Goal: Use online tool/utility: Utilize a website feature to perform a specific function

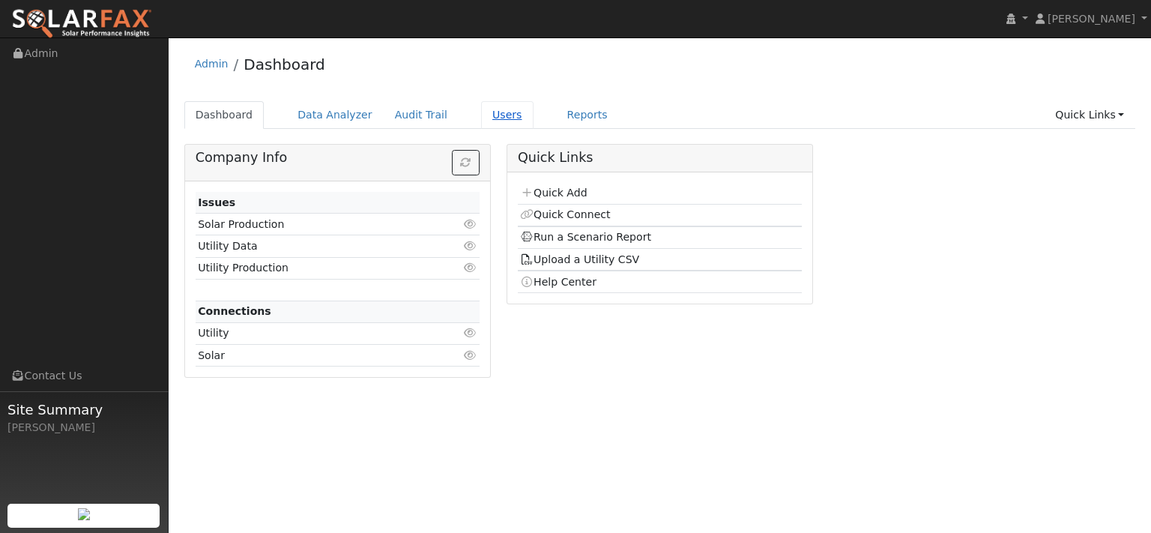
click at [534, 124] on link "Users" at bounding box center [507, 115] width 52 height 28
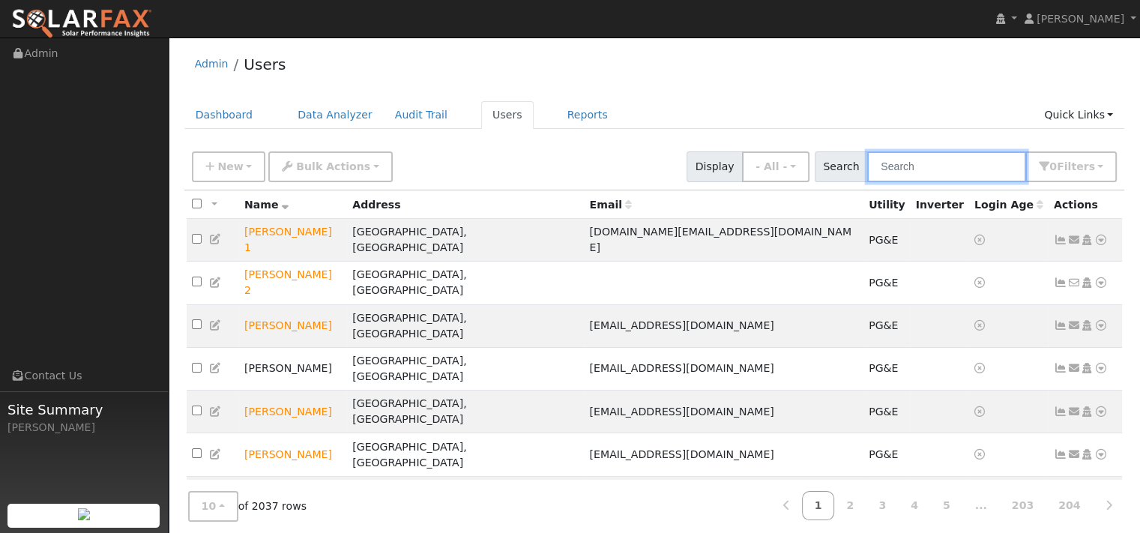
click at [867, 175] on input "text" at bounding box center [946, 166] width 159 height 31
paste input "Vincent Cruz"
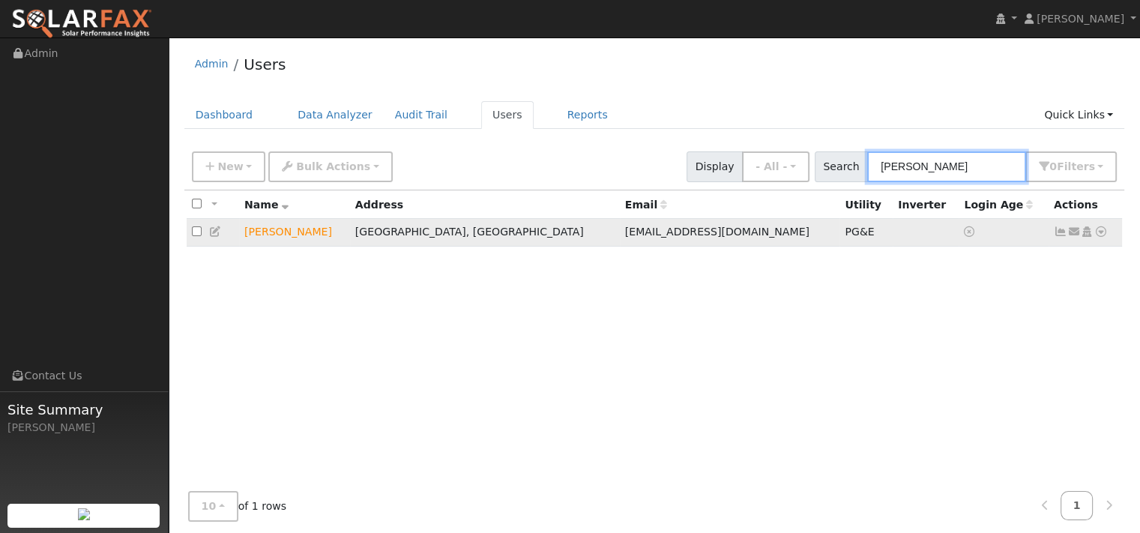
type input "Vincent Cruz"
click at [1097, 237] on icon at bounding box center [1100, 231] width 13 height 10
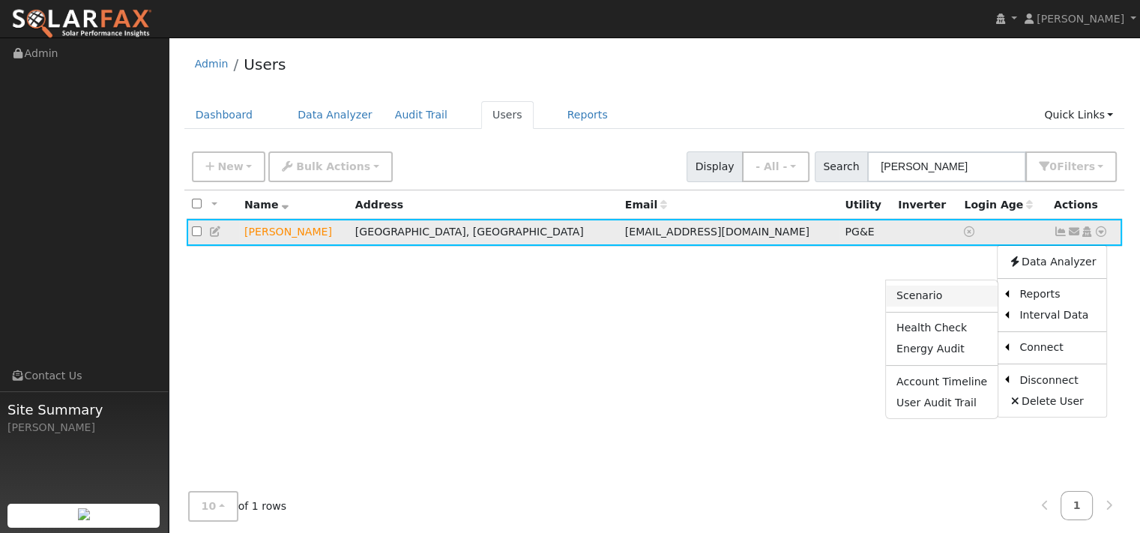
click at [891, 307] on link "Scenario" at bounding box center [942, 296] width 112 height 21
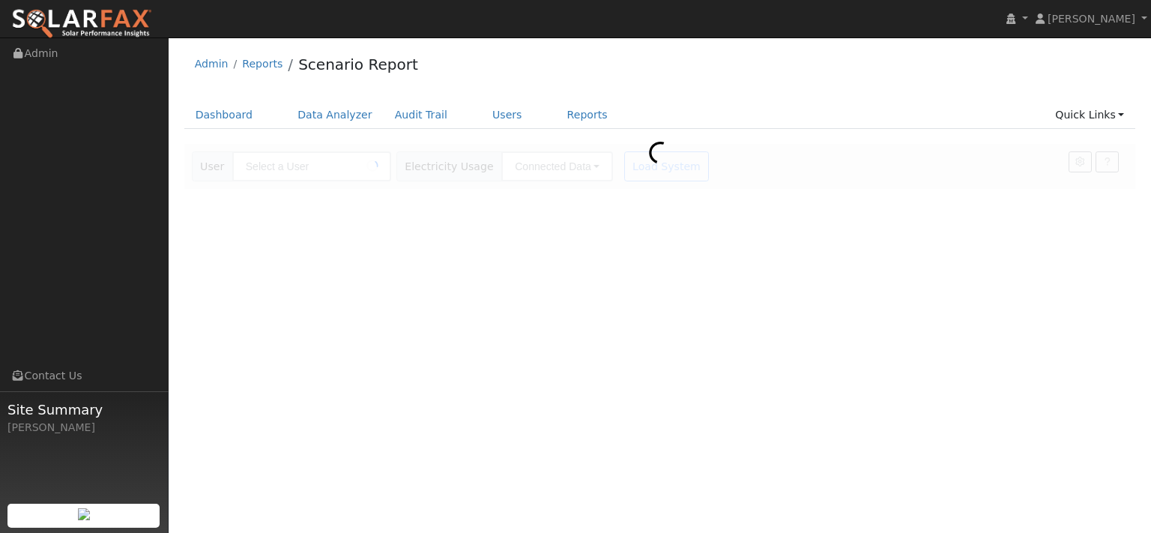
type input "[PERSON_NAME]"
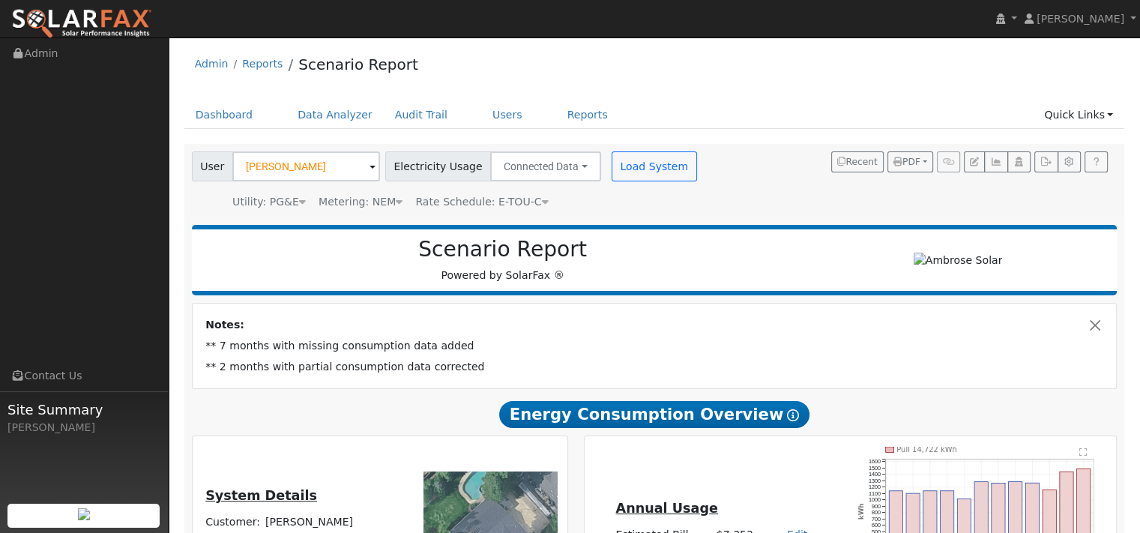
type input "0"
click at [697, 181] on button "Load System" at bounding box center [654, 166] width 85 height 30
type input "0"
click at [380, 127] on link "Data Analyzer" at bounding box center [334, 115] width 97 height 28
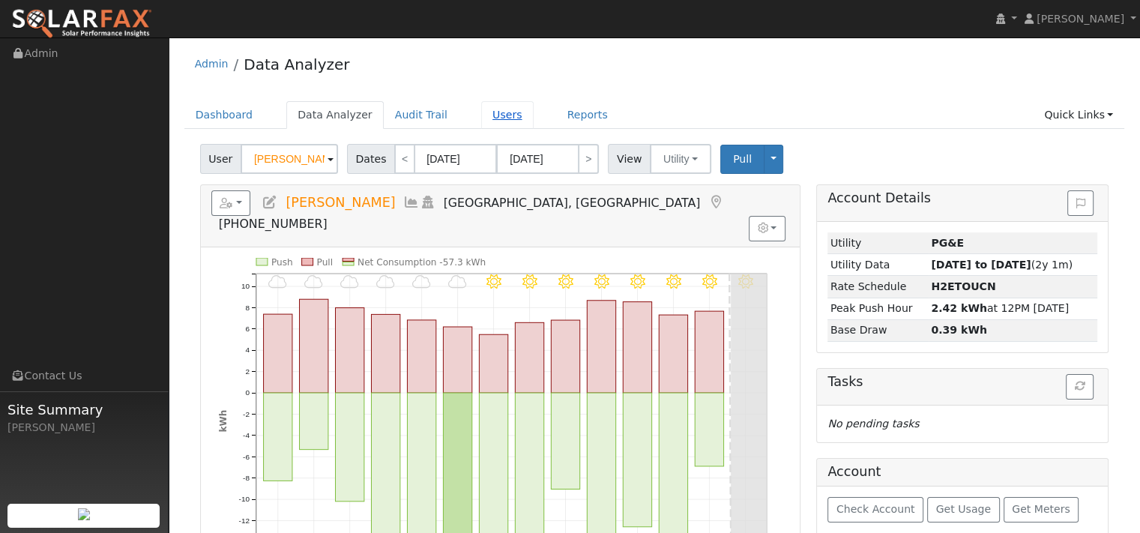
click at [534, 129] on link "Users" at bounding box center [507, 115] width 52 height 28
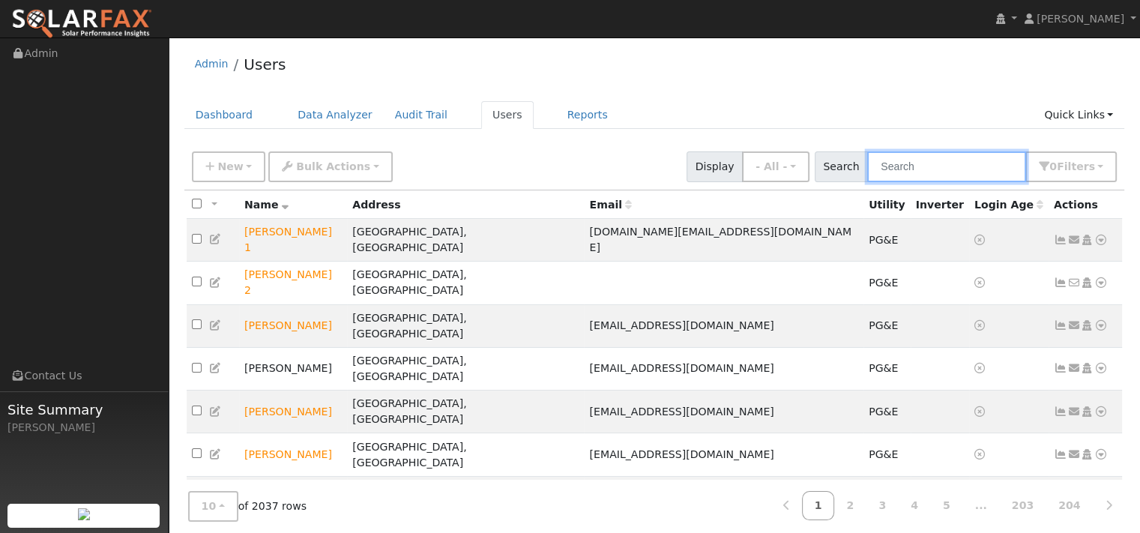
click at [867, 182] on input "text" at bounding box center [946, 166] width 159 height 31
paste input "[PERSON_NAME]"
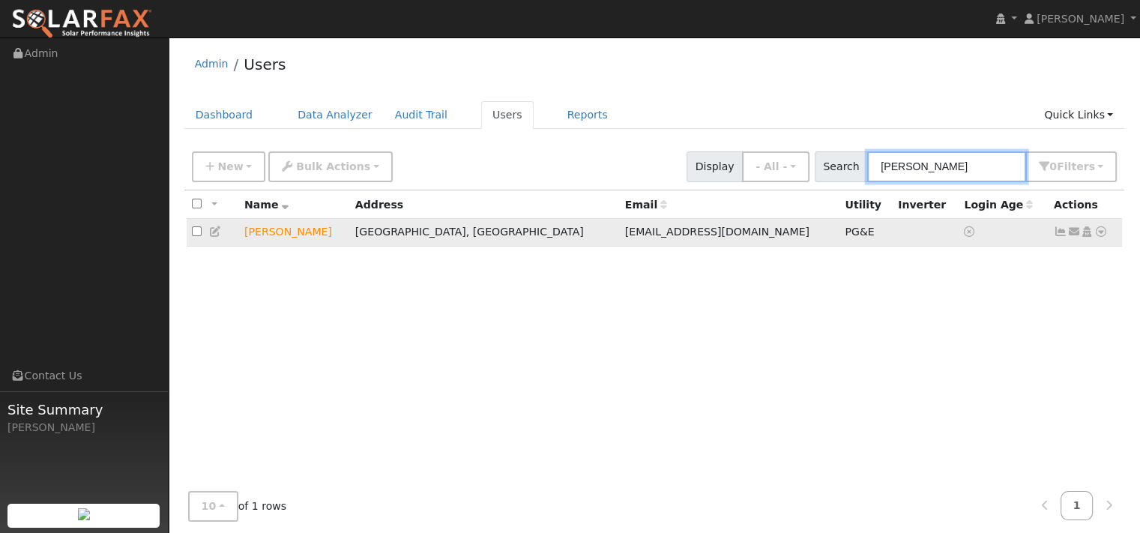
type input "[PERSON_NAME]"
click at [1094, 237] on icon at bounding box center [1100, 231] width 13 height 10
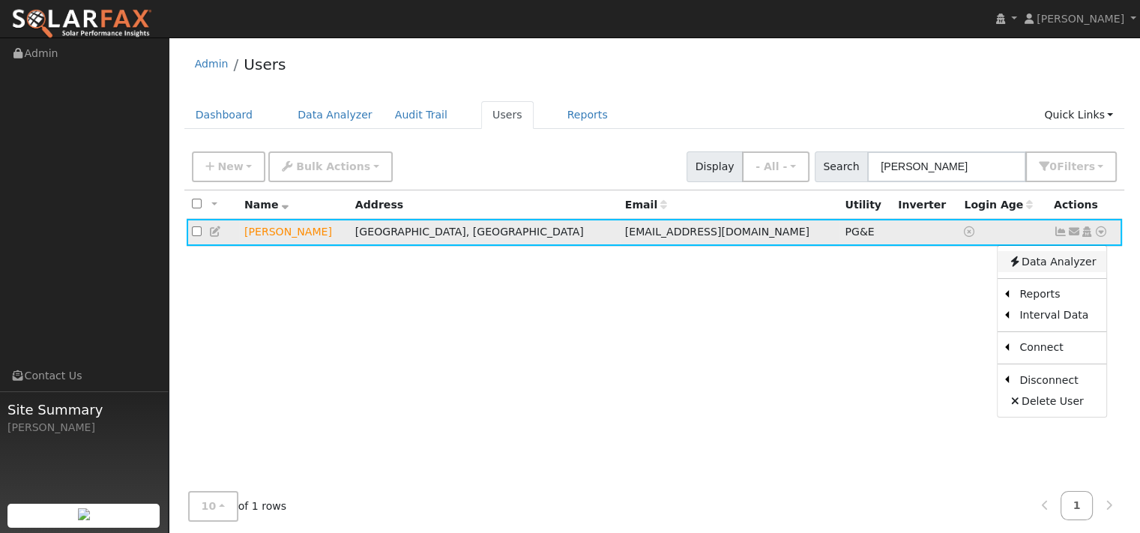
click at [1076, 272] on link "Data Analyzer" at bounding box center [1052, 261] width 109 height 21
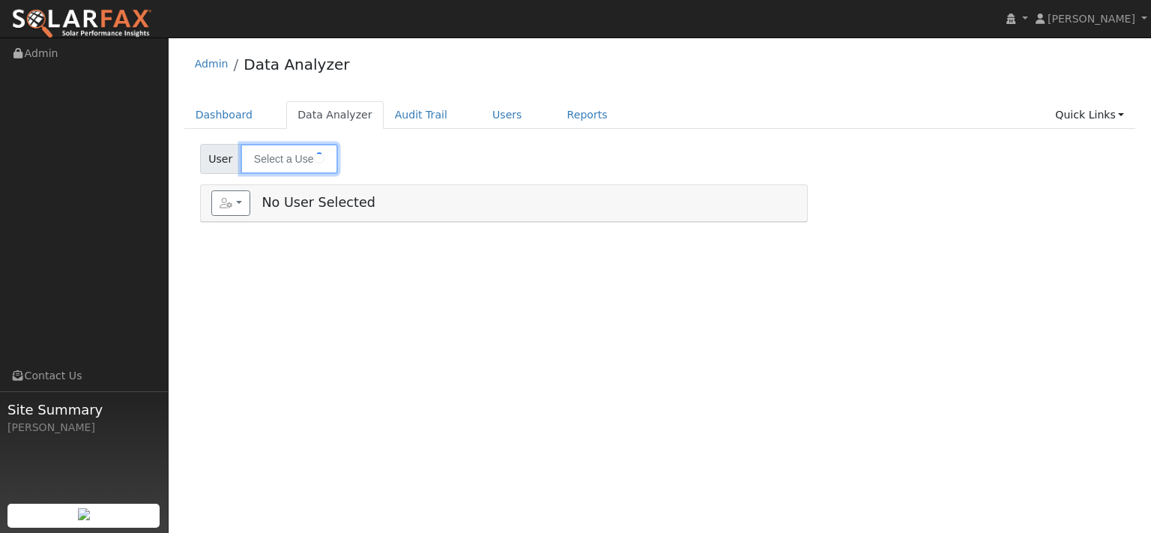
type input "[PERSON_NAME]"
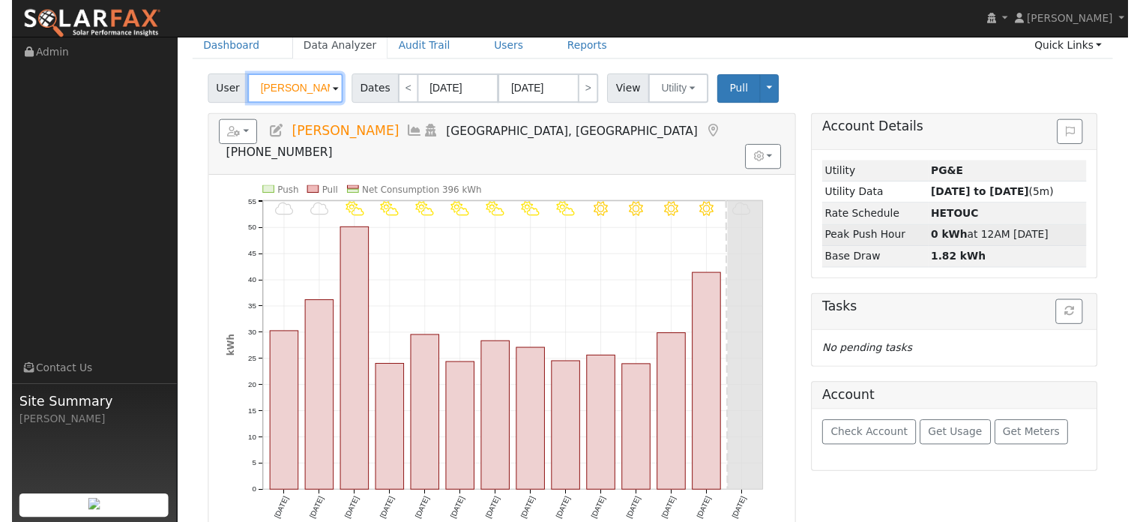
scroll to position [225, 0]
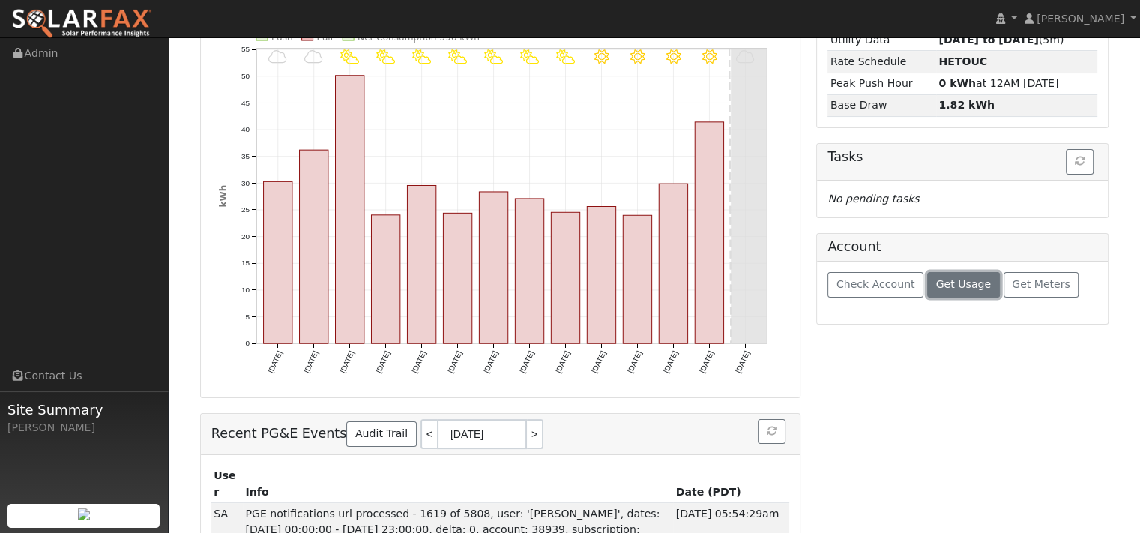
click at [956, 290] on span "Get Usage" at bounding box center [963, 284] width 55 height 12
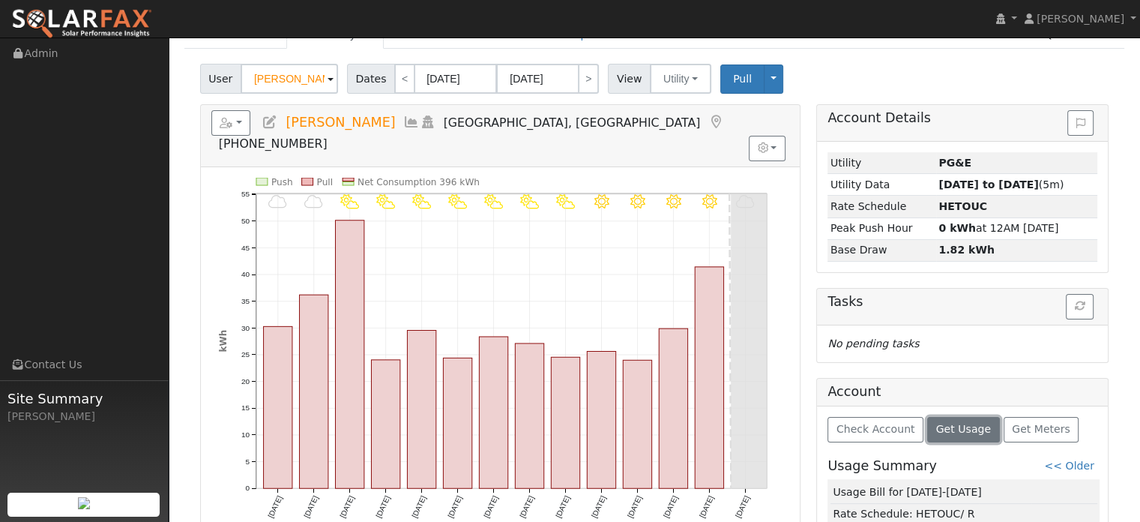
scroll to position [0, 0]
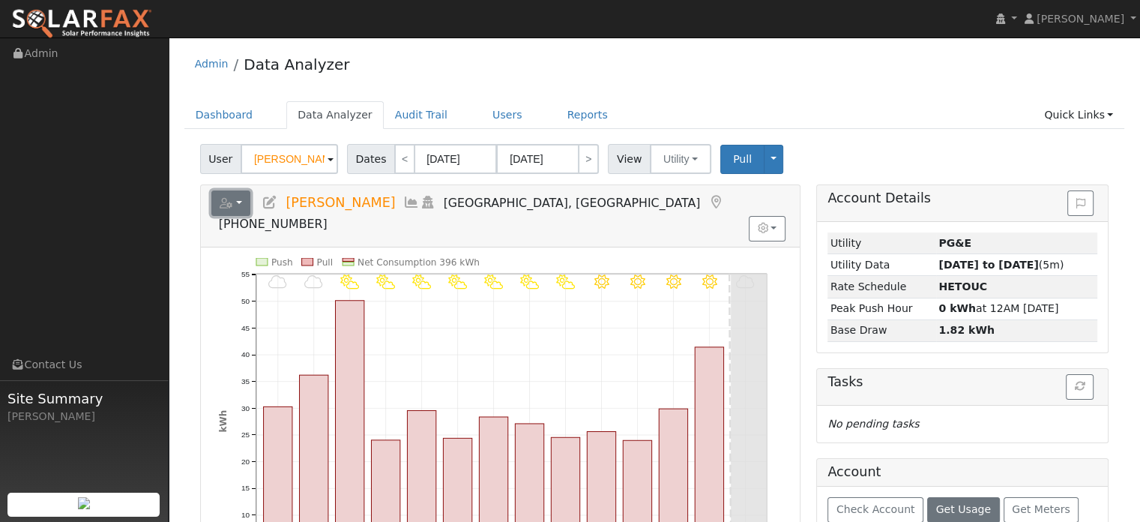
click at [251, 216] on button "button" at bounding box center [231, 202] width 40 height 25
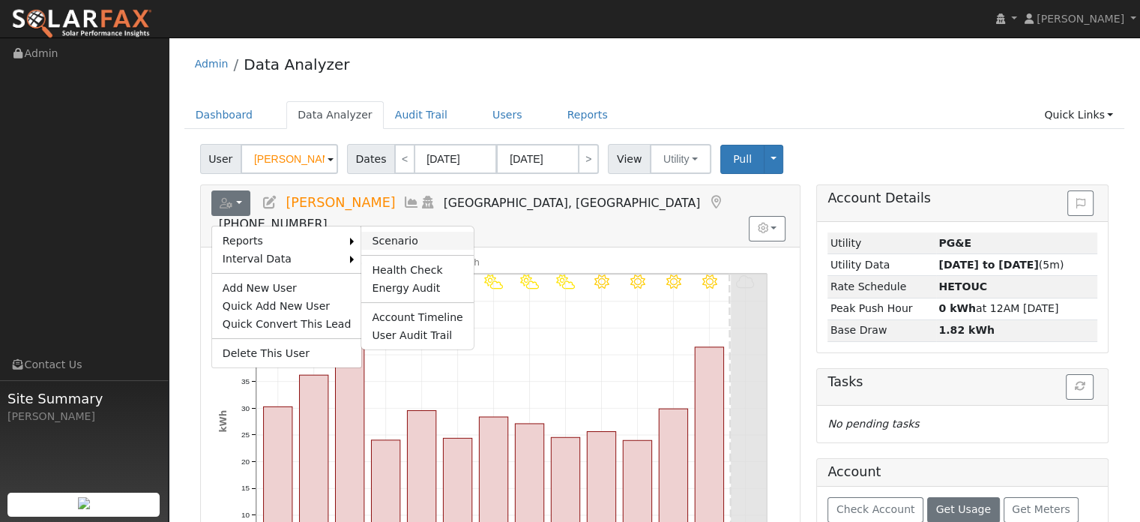
click at [428, 250] on link "Scenario" at bounding box center [417, 241] width 112 height 18
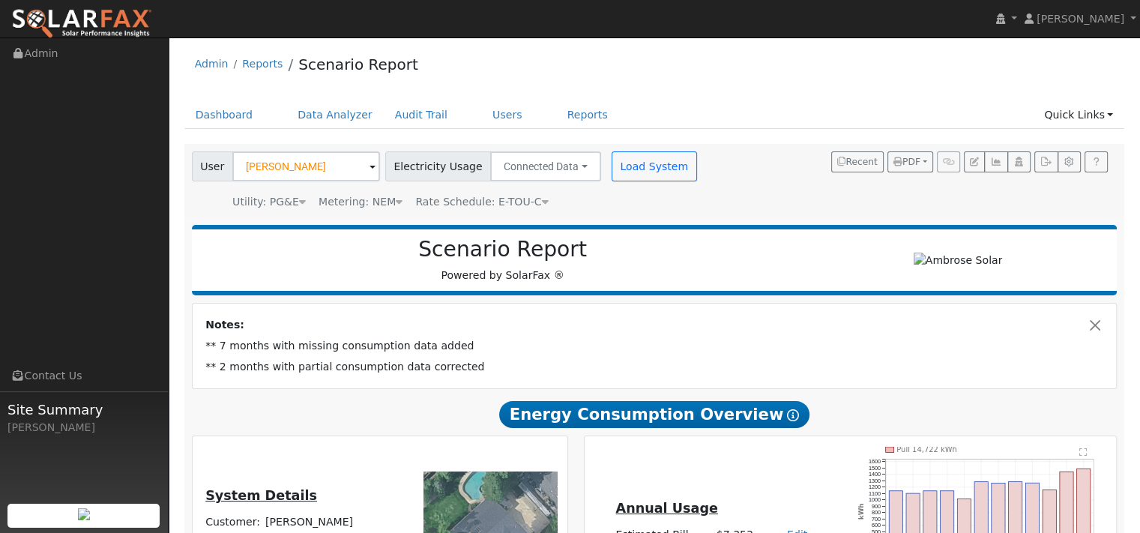
type input "0"
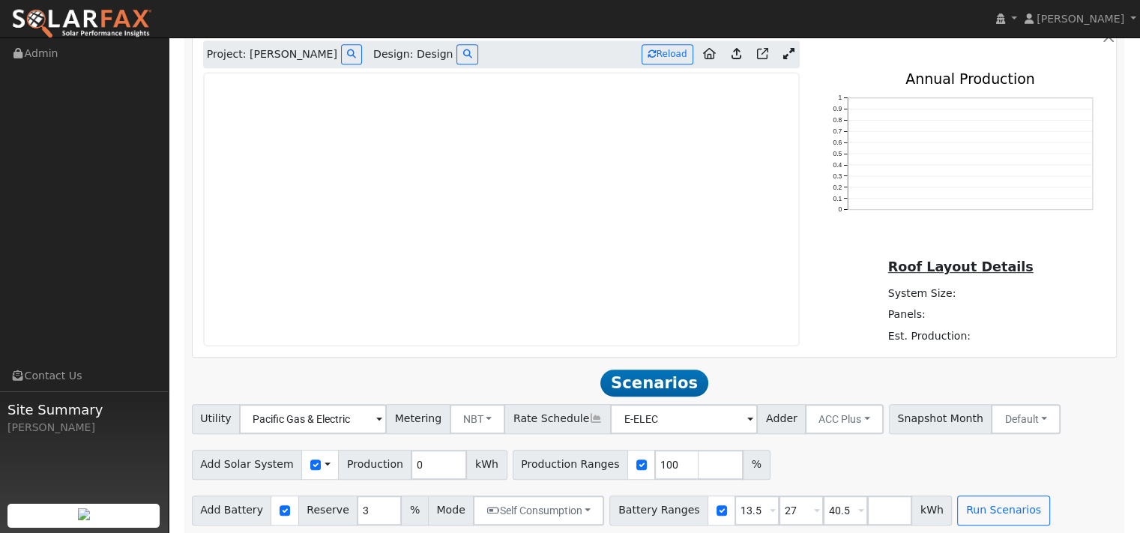
scroll to position [974, 0]
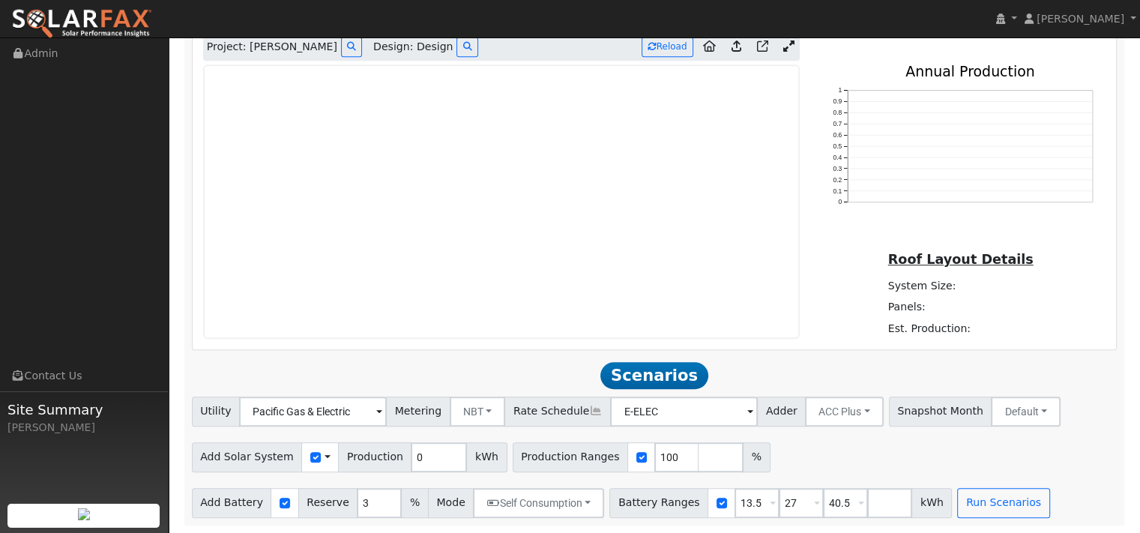
click at [732, 52] on icon at bounding box center [737, 45] width 10 height 11
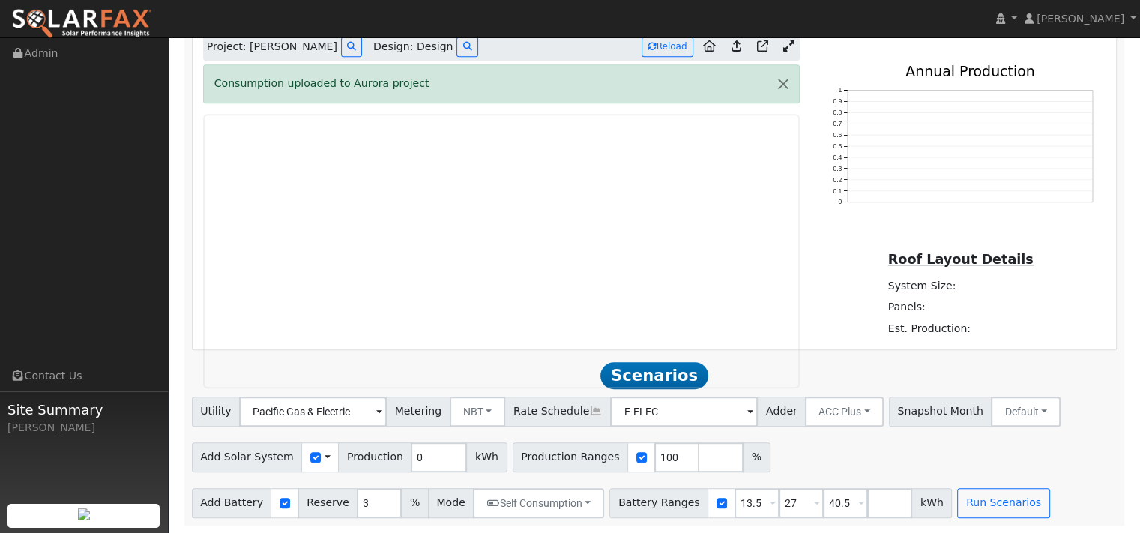
scroll to position [1049, 0]
click at [757, 52] on icon at bounding box center [762, 45] width 11 height 11
